Goal: Book appointment/travel/reservation

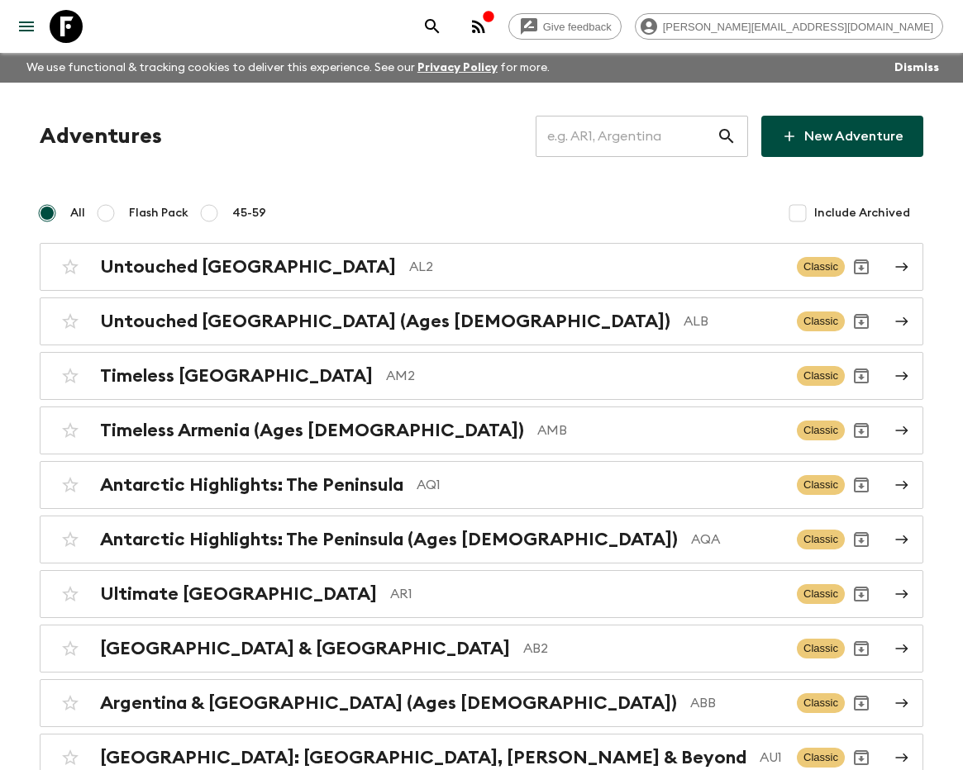
click at [647, 132] on input "text" at bounding box center [626, 136] width 181 height 46
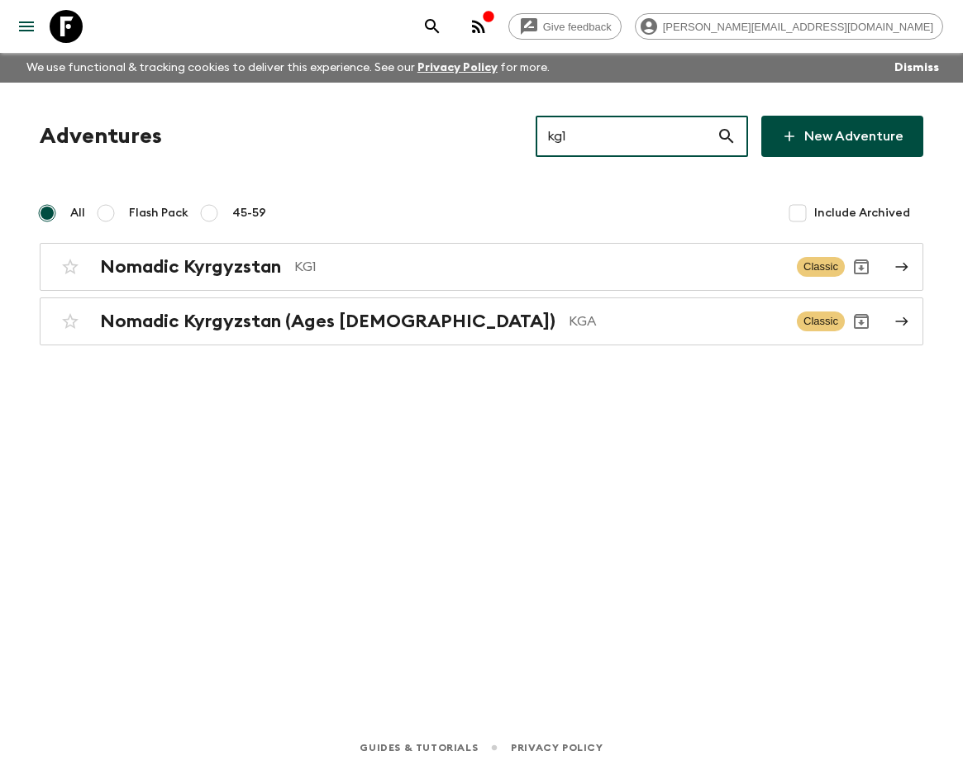
type input "kg1"
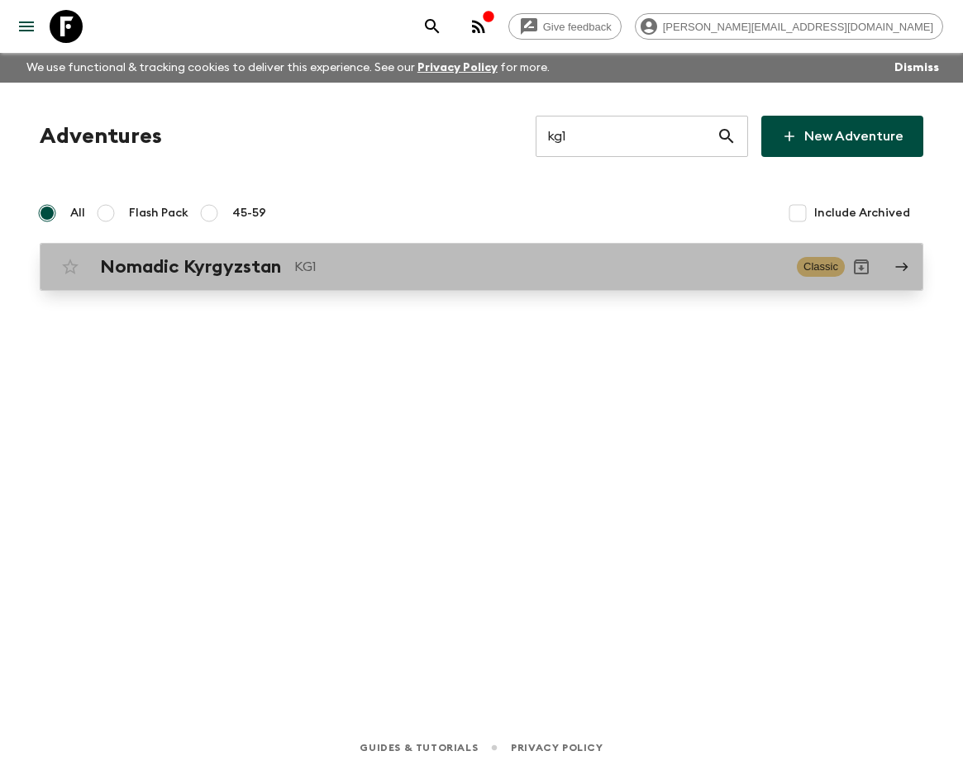
click at [306, 267] on p "KG1" at bounding box center [538, 267] width 489 height 20
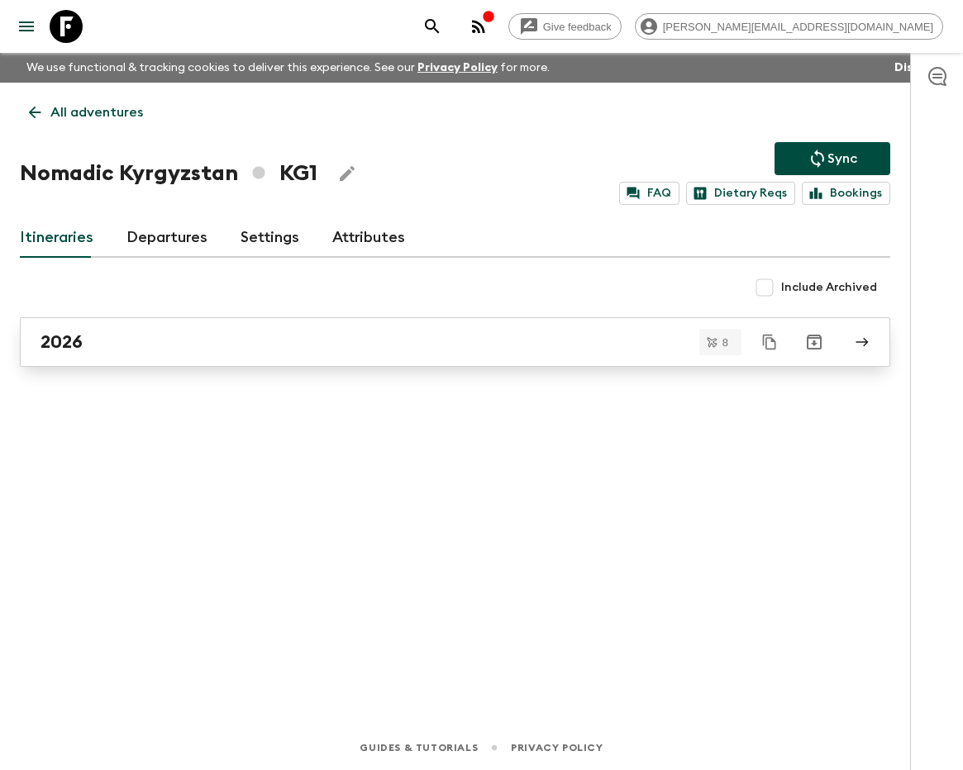
click at [222, 357] on link "2026" at bounding box center [455, 342] width 870 height 50
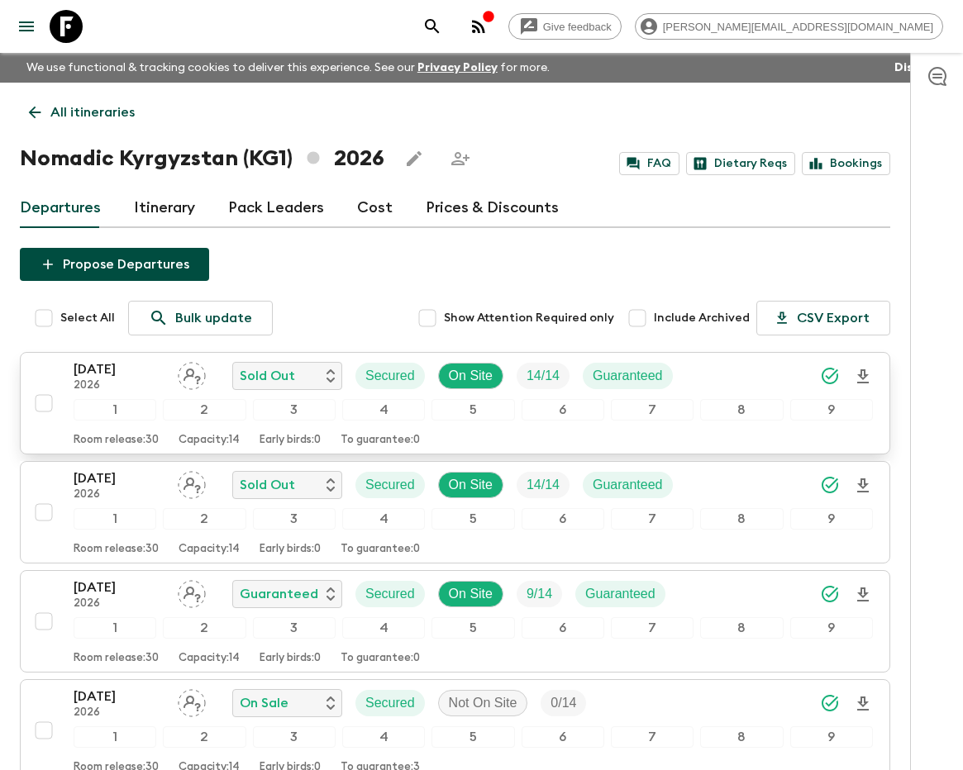
click at [119, 373] on p "[DATE]" at bounding box center [119, 370] width 91 height 20
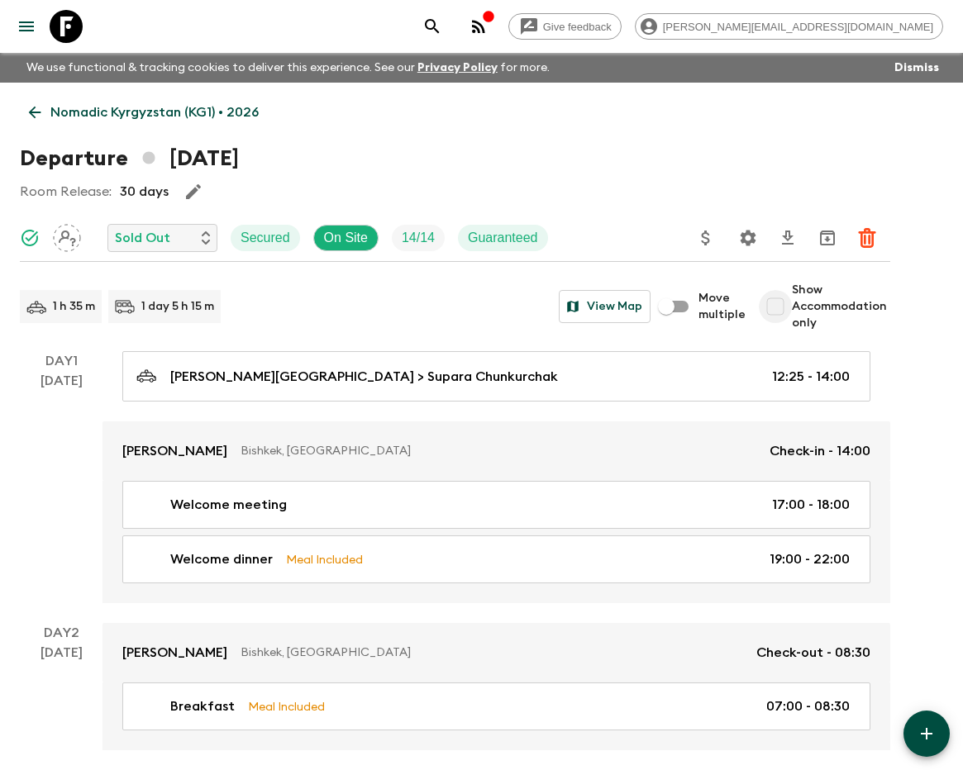
click at [780, 314] on input "Show Accommodation only" at bounding box center [775, 306] width 33 height 33
checkbox input "true"
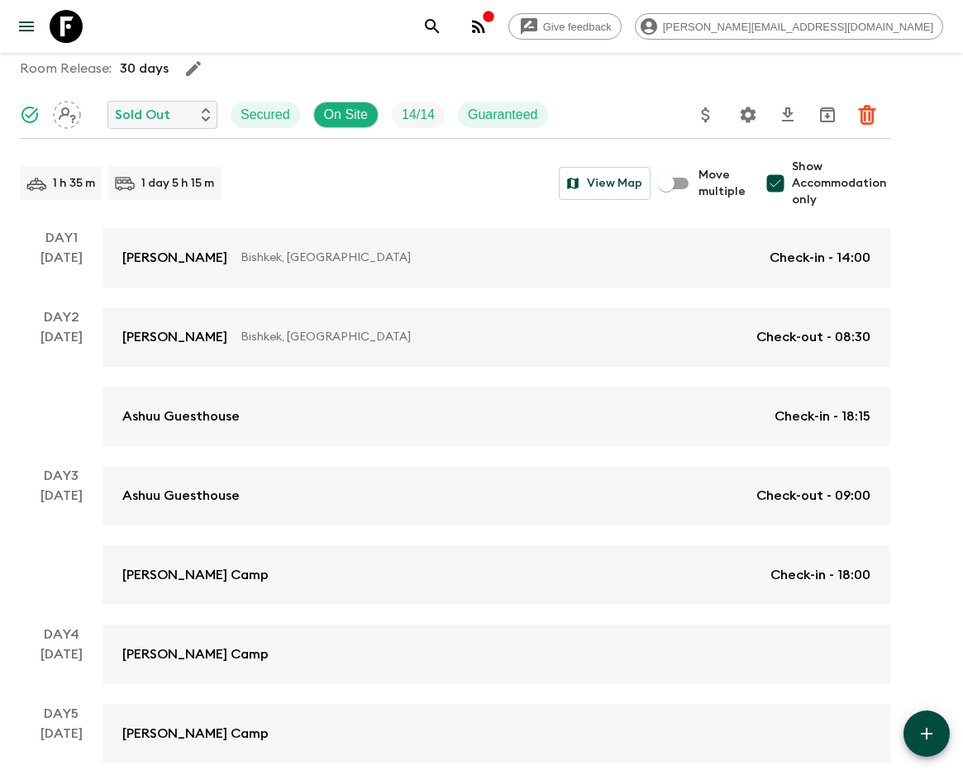
scroll to position [119, 0]
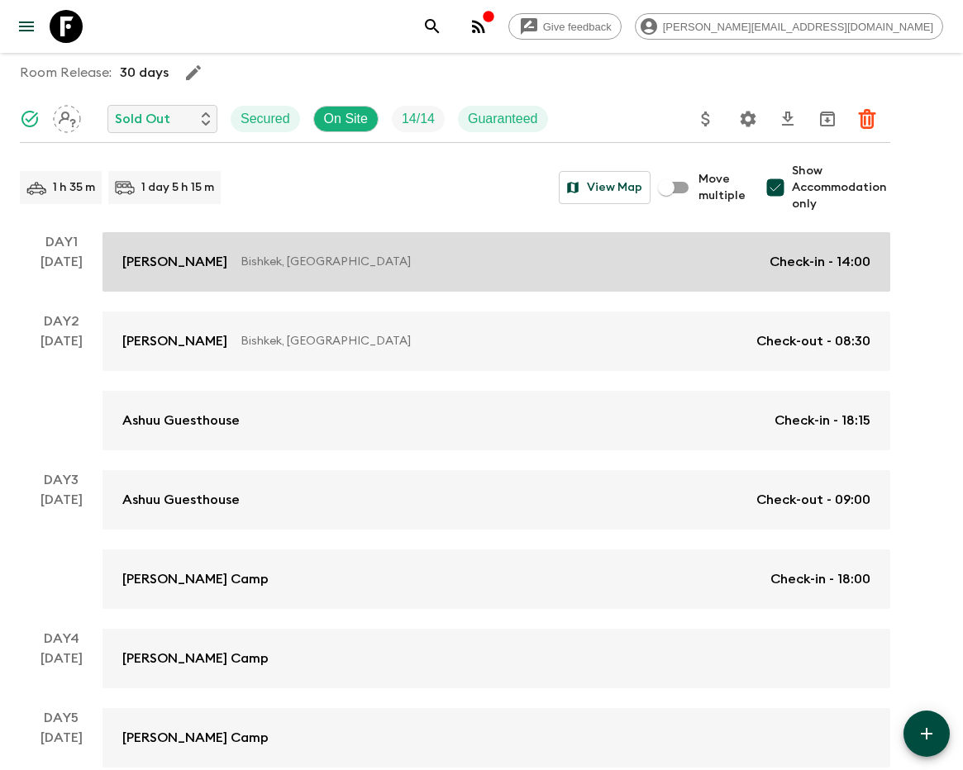
click at [810, 282] on link "Supara [PERSON_NAME], [GEOGRAPHIC_DATA] Check-in - 14:00" at bounding box center [496, 262] width 788 height 60
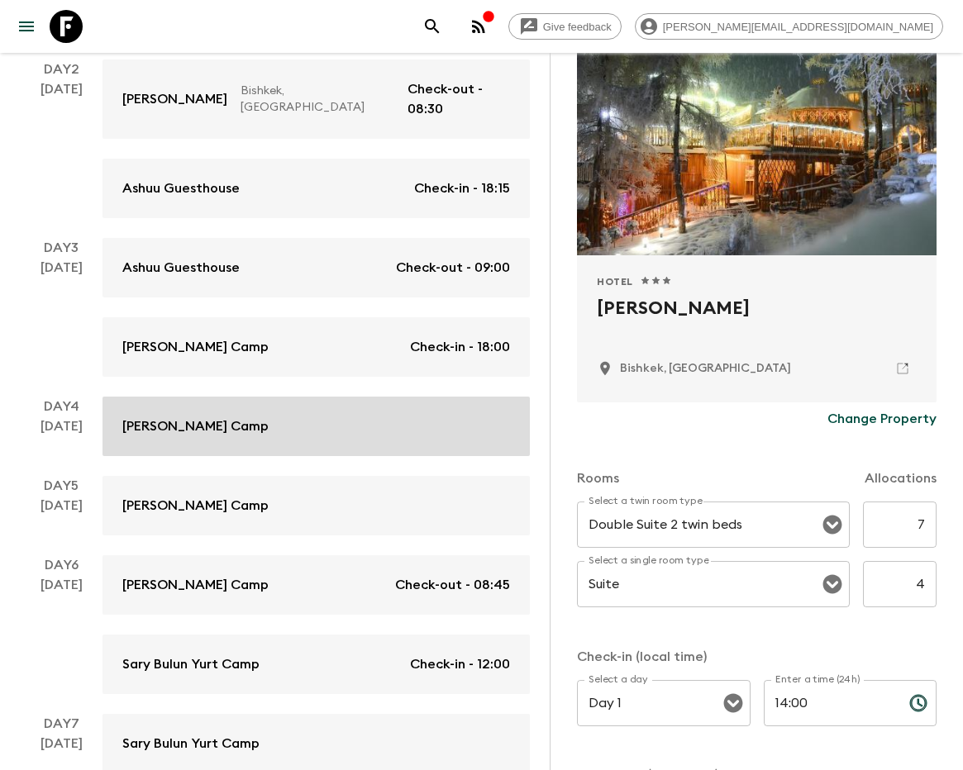
scroll to position [390, 0]
click at [269, 417] on div "[PERSON_NAME] Camp" at bounding box center [316, 427] width 388 height 20
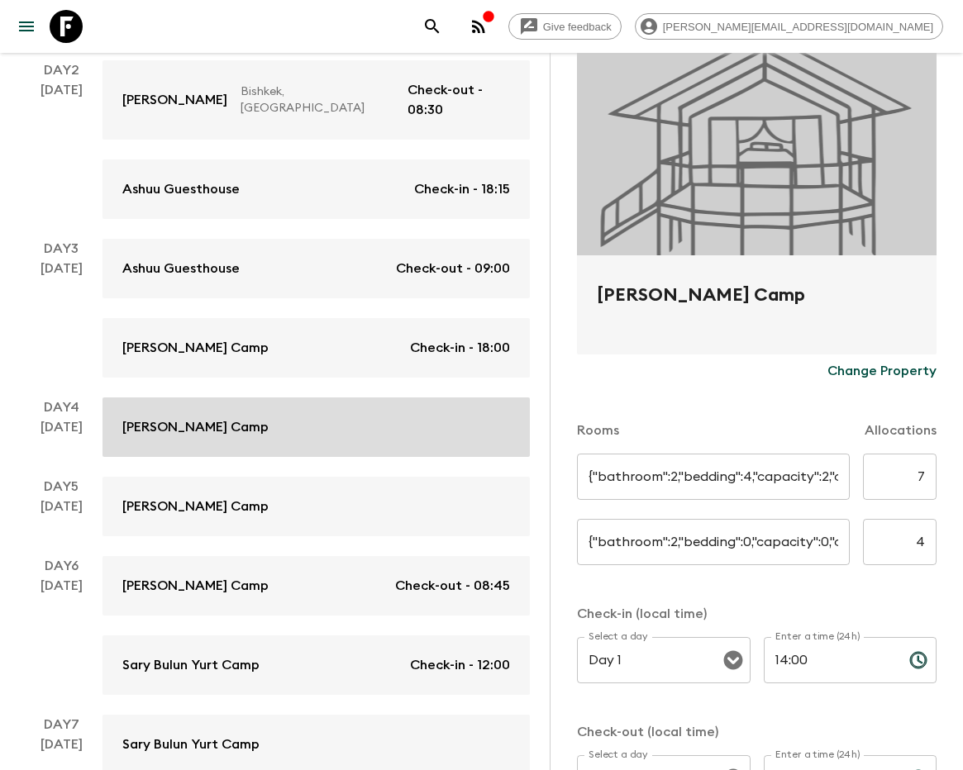
type input "Yurt TWN"
type input "Yurt SGL"
type input "Day 3"
type input "18:00"
type input "Day 6"
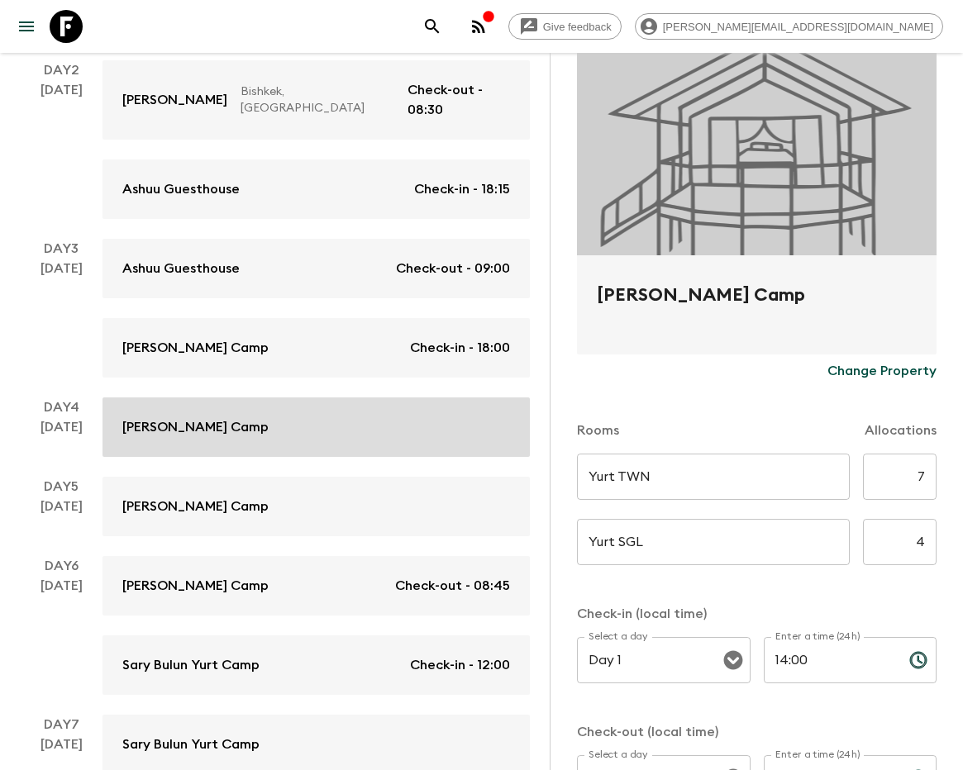
type input "08:45"
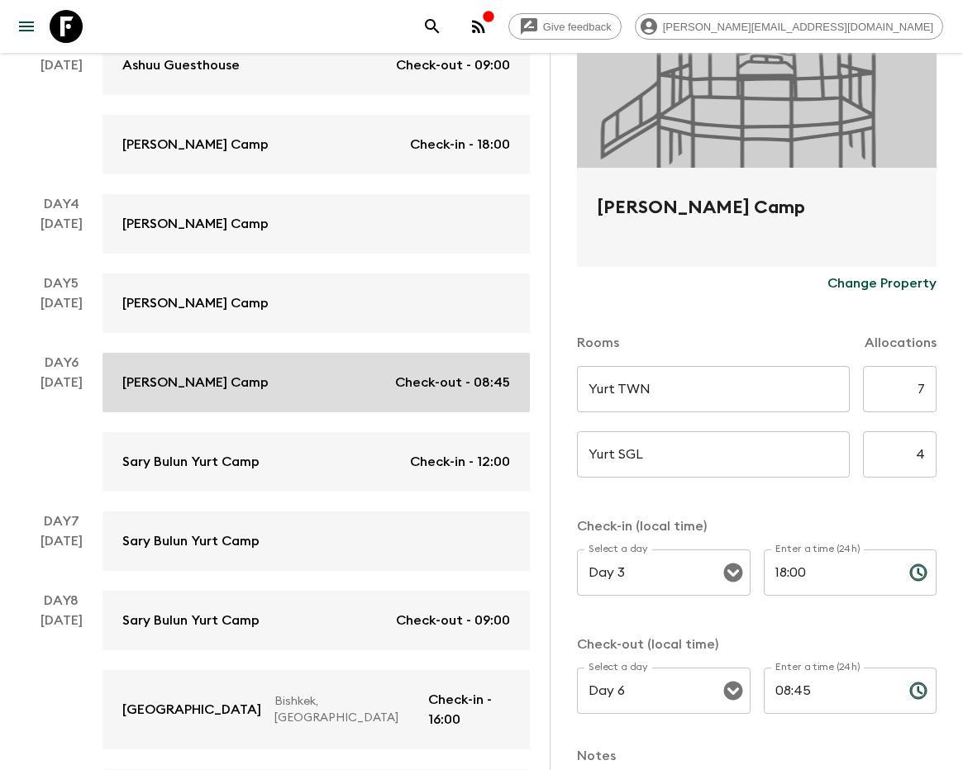
scroll to position [594, 0]
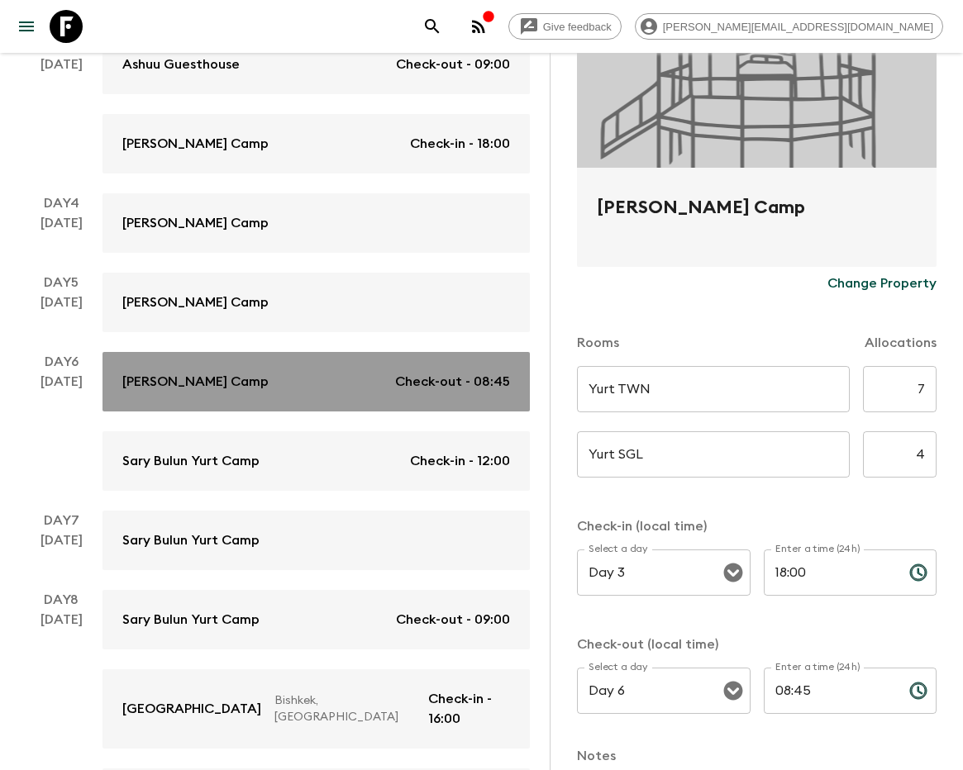
click at [226, 355] on link "[PERSON_NAME] Camp Check-out - 08:45" at bounding box center [315, 382] width 427 height 60
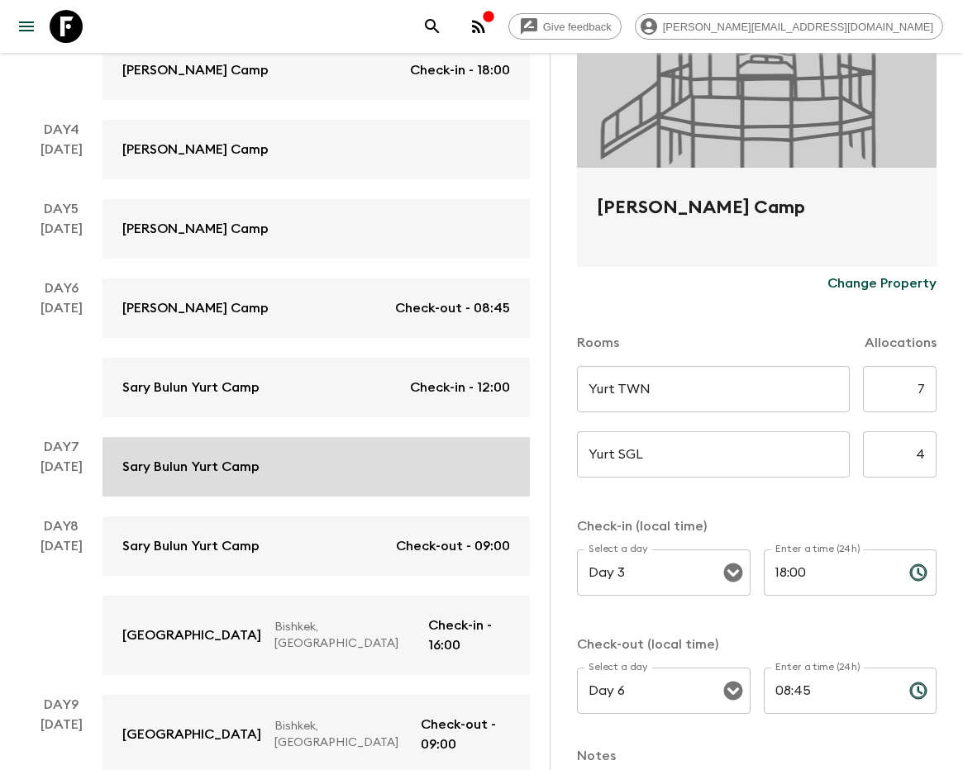
scroll to position [674, 0]
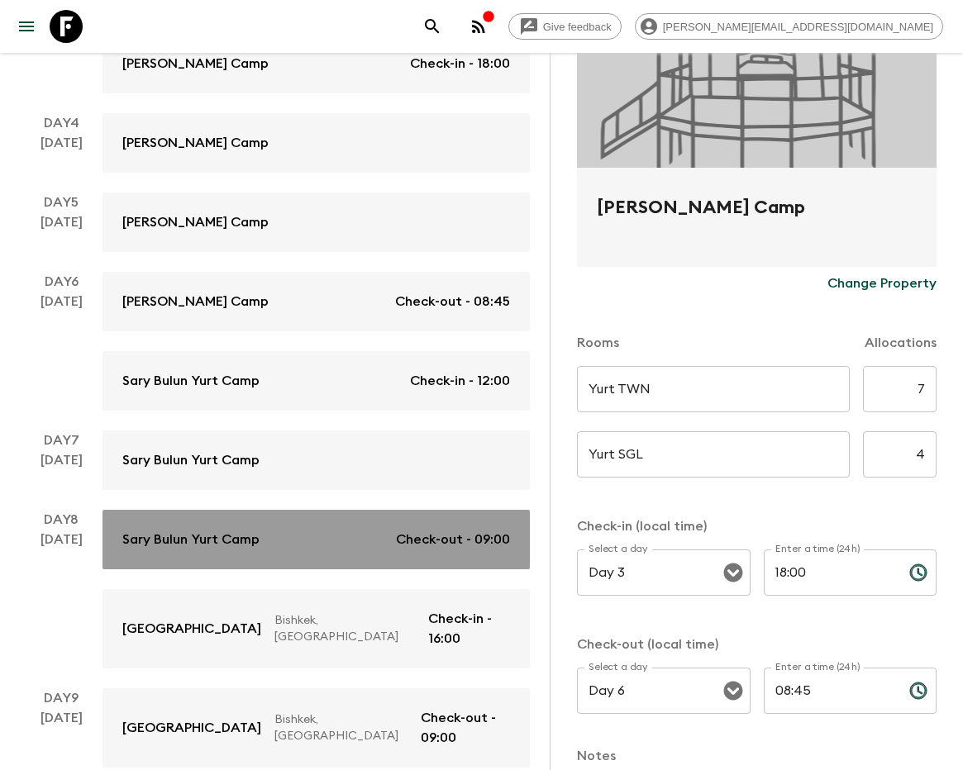
click at [193, 510] on link "Sary Bulun Yurt Camp Check-out - 09:00" at bounding box center [315, 540] width 427 height 60
type input "TWIN Room"
type input "Day 6"
type input "12:00"
type input "Day 8"
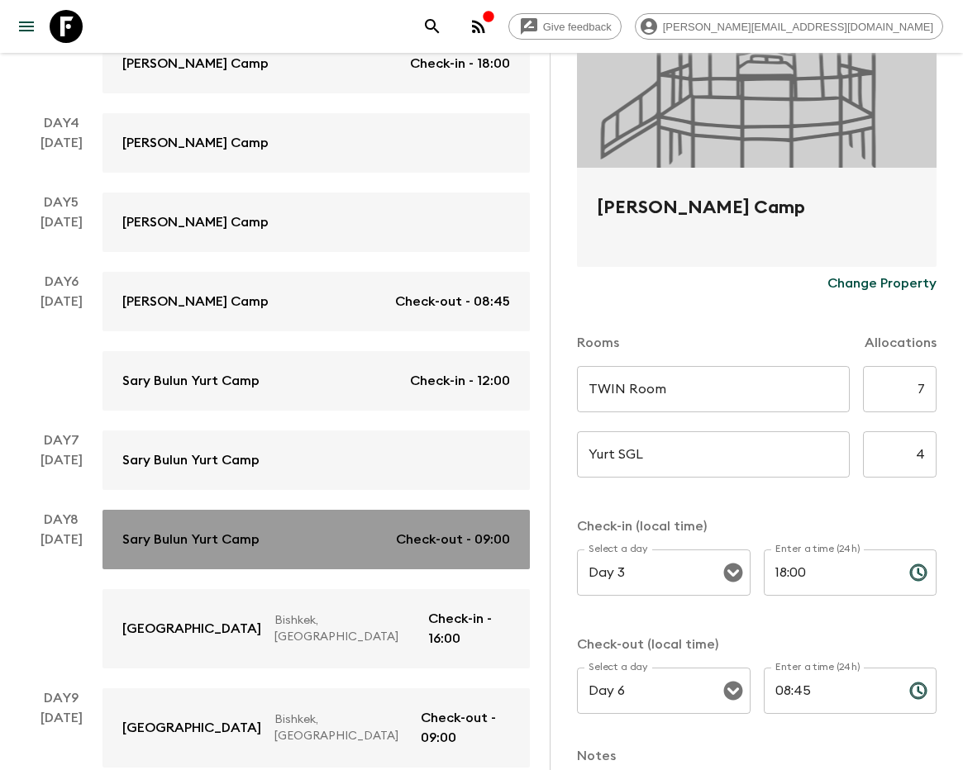
type input "09:00"
